Goal: Task Accomplishment & Management: Manage account settings

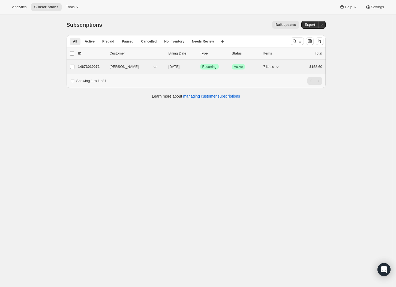
click at [110, 66] on div "14673019072 [PERSON_NAME] [DATE] Success Recurring Success Active 7 items $158.…" at bounding box center [200, 67] width 244 height 8
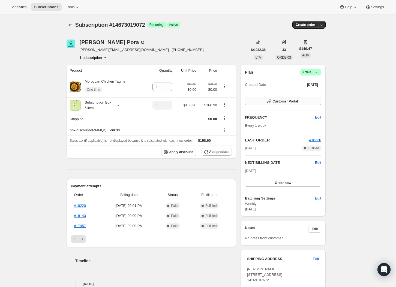
click at [303, 100] on button "Customer Portal" at bounding box center [283, 102] width 76 height 8
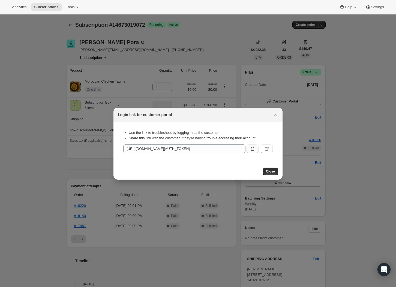
click at [256, 151] on button ":r2v:" at bounding box center [253, 149] width 12 height 9
click at [280, 114] on div "Login link for customer portal" at bounding box center [198, 115] width 169 height 14
click at [277, 115] on icon "Close" at bounding box center [275, 114] width 5 height 5
